Goal: Communication & Community: Answer question/provide support

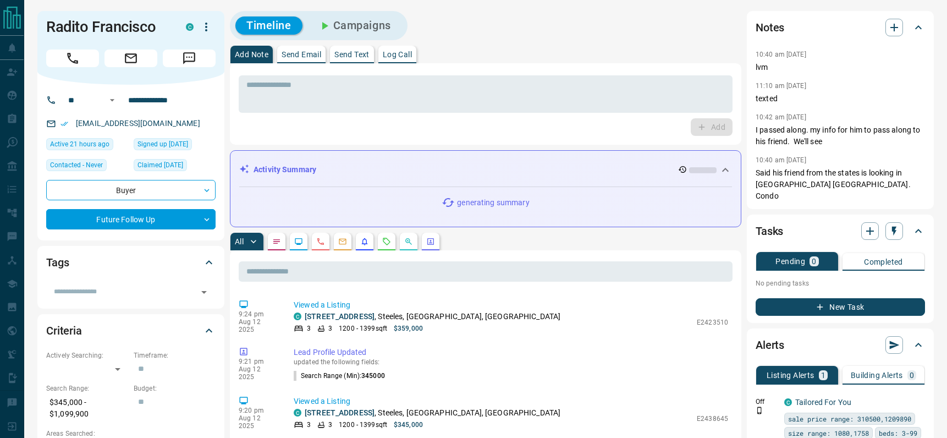
click at [302, 52] on p "Send Email" at bounding box center [301, 55] width 40 height 8
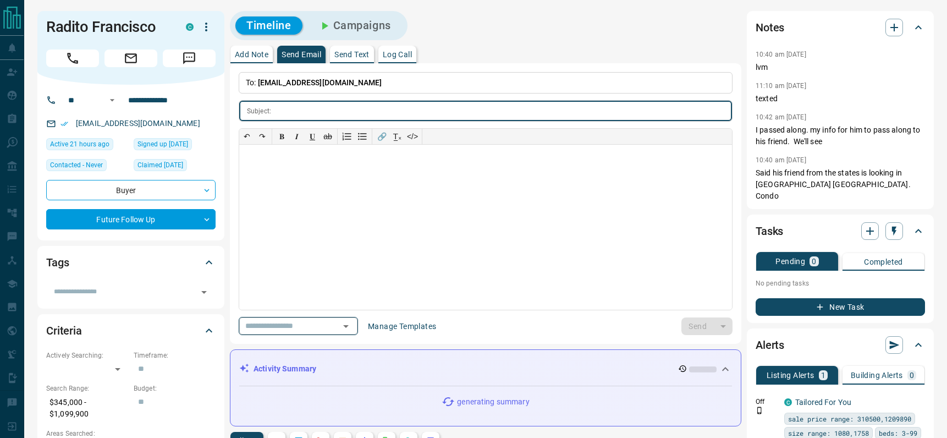
click at [351, 324] on icon "Open" at bounding box center [345, 325] width 13 height 13
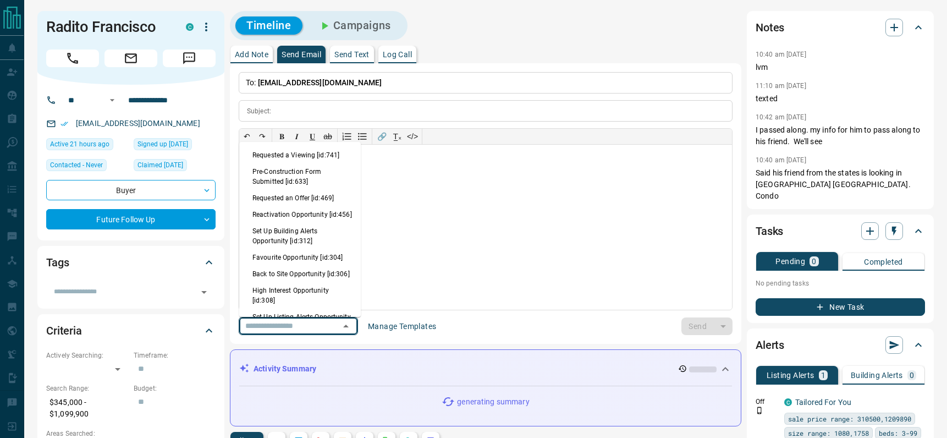
scroll to position [676, 0]
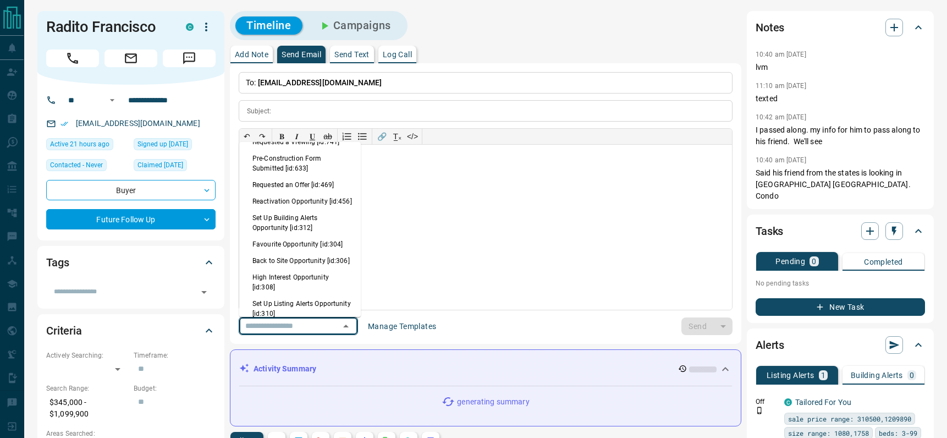
click at [286, 269] on li "Back to Site Opportunity [id:306]" at bounding box center [300, 260] width 122 height 16
type input "**********"
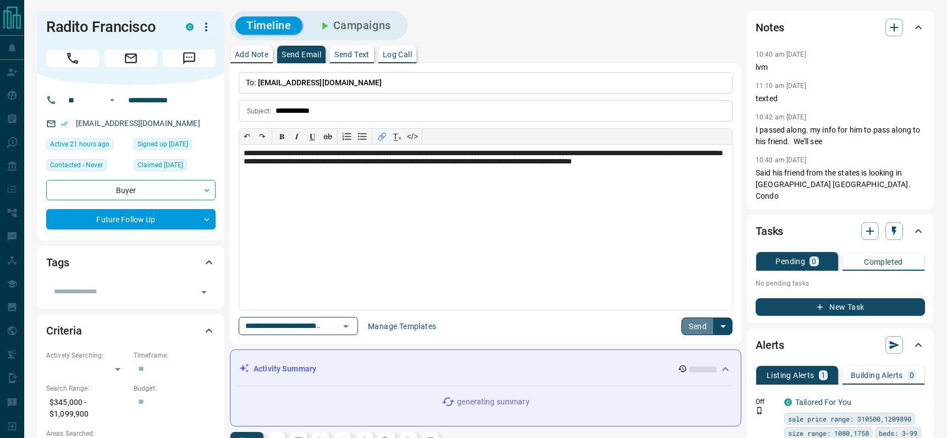
click at [689, 323] on button "Send" at bounding box center [697, 326] width 32 height 18
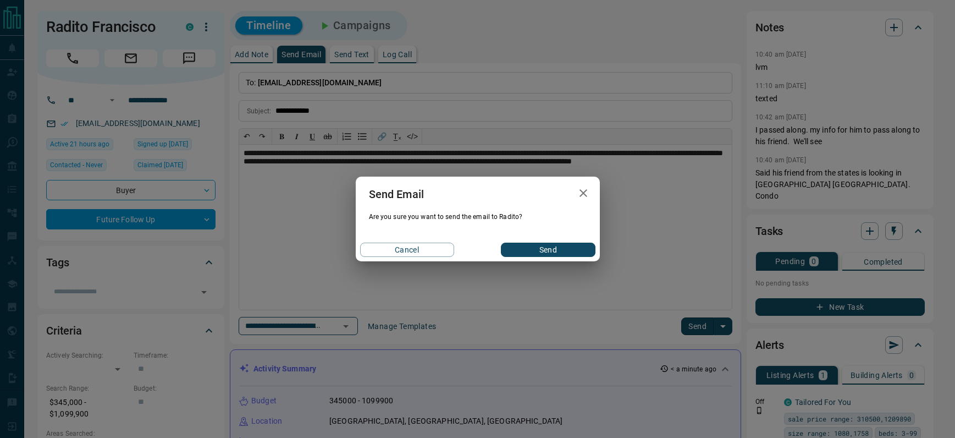
click at [534, 246] on button "Send" at bounding box center [548, 249] width 94 height 14
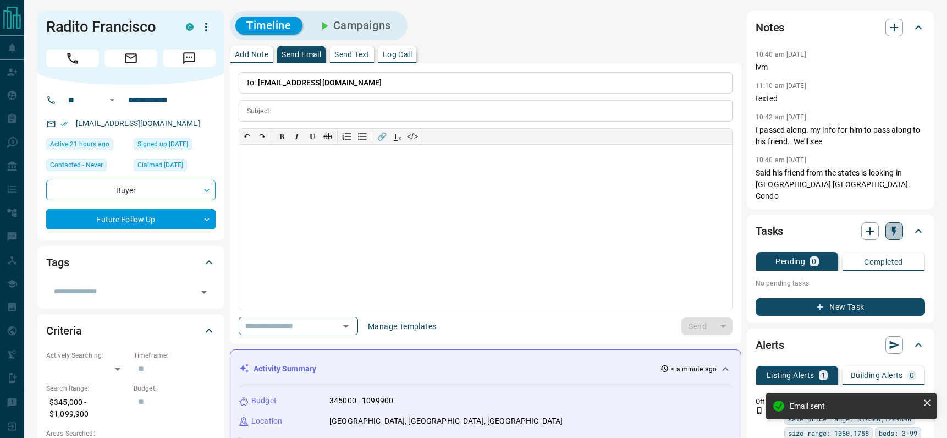
click at [895, 234] on icon "button" at bounding box center [893, 230] width 11 height 11
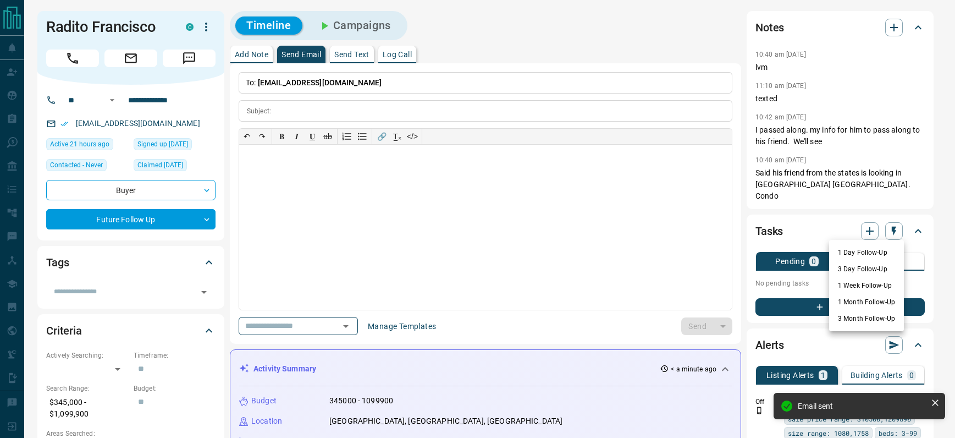
click at [853, 250] on li "1 Day Follow-Up" at bounding box center [866, 252] width 75 height 16
